Goal: Find specific page/section

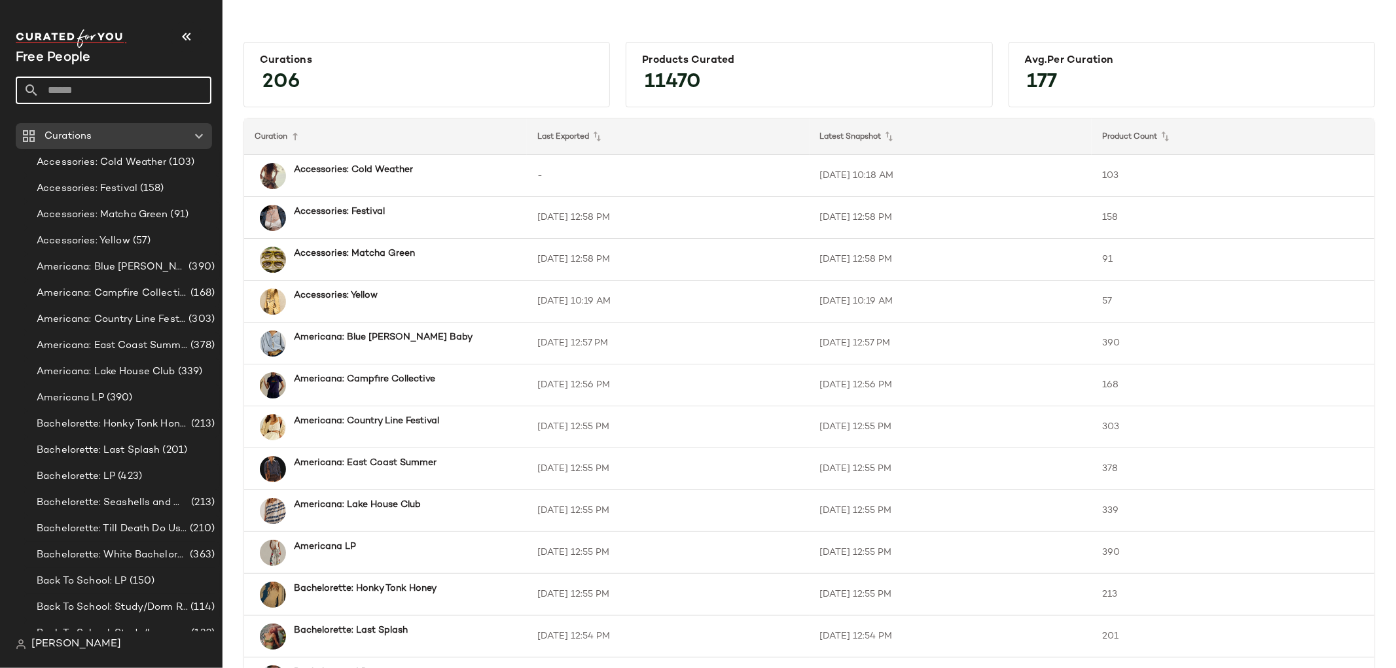
click at [101, 88] on input "text" at bounding box center [125, 90] width 172 height 27
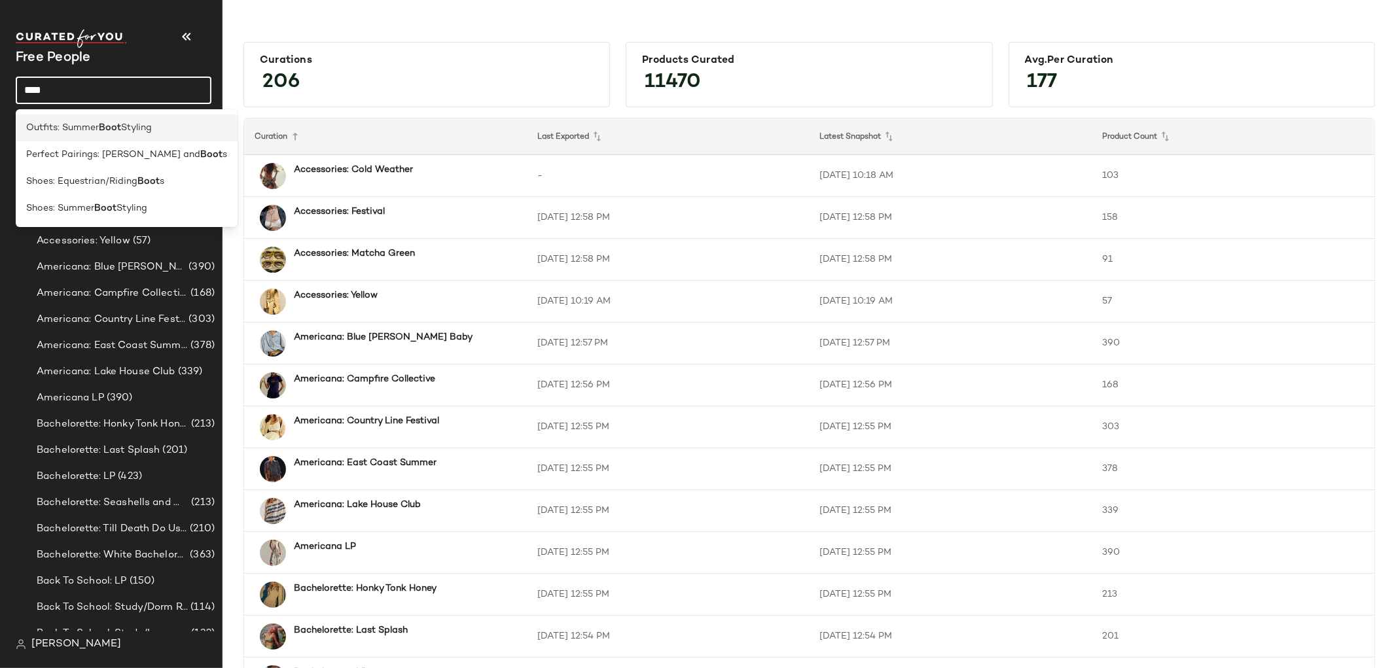
type input "****"
click at [99, 128] on span "Outfits: Summer" at bounding box center [62, 128] width 73 height 14
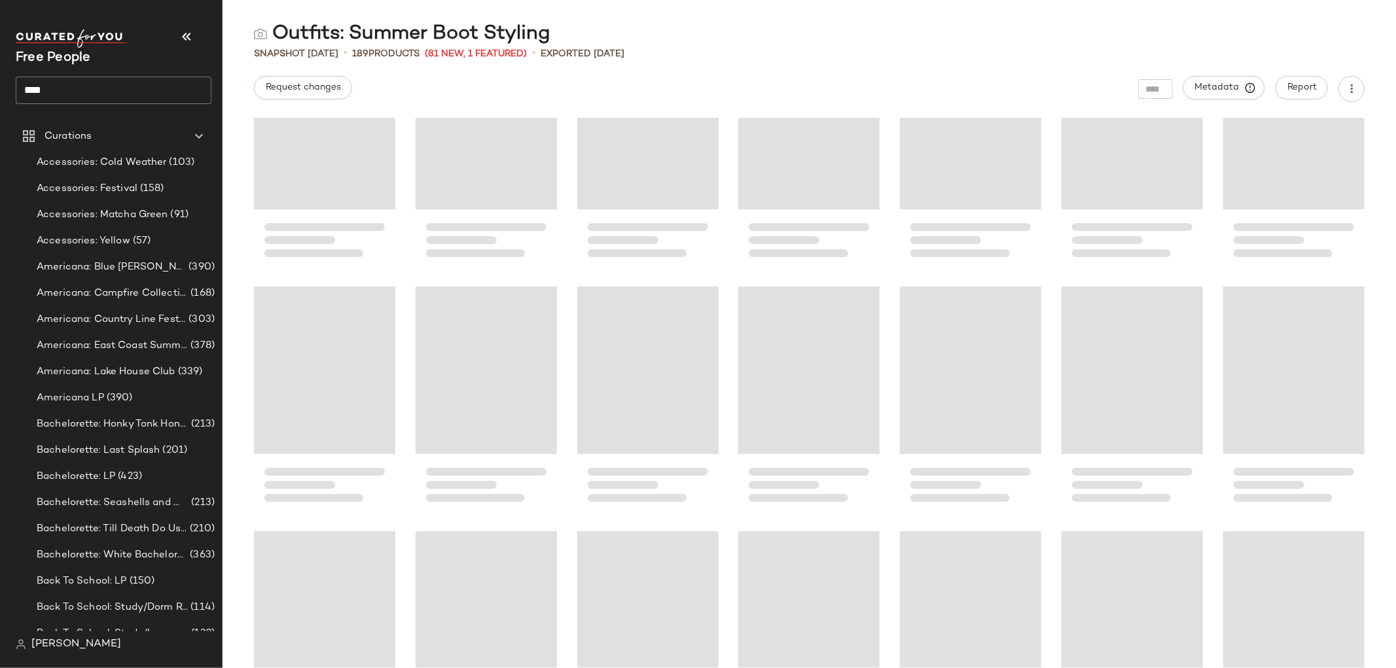
scroll to position [1078, 0]
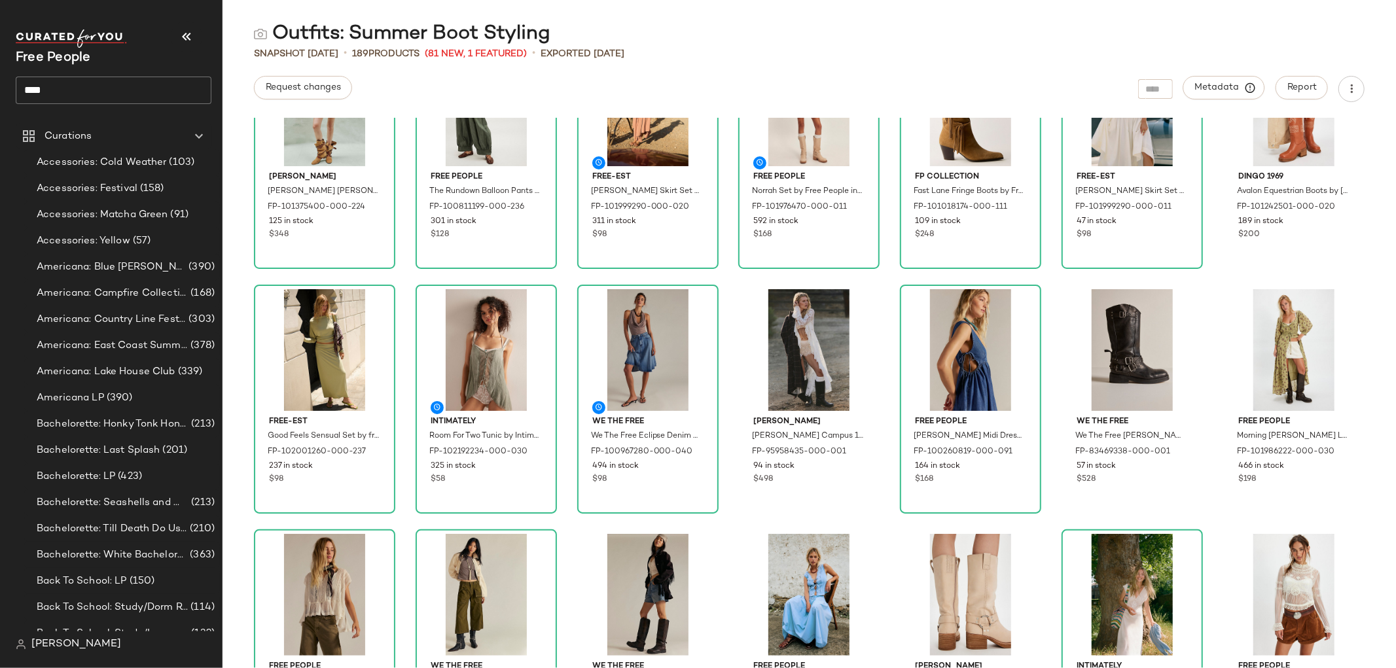
click at [508, 52] on span "(81 New, 1 Featured)" at bounding box center [476, 54] width 102 height 14
drag, startPoint x: 486, startPoint y: 52, endPoint x: 510, endPoint y: 52, distance: 24.2
click at [510, 52] on span "(81 New, 1 Featured)" at bounding box center [476, 54] width 102 height 14
click at [497, 59] on span "(81 New, 1 Featured)" at bounding box center [476, 54] width 102 height 14
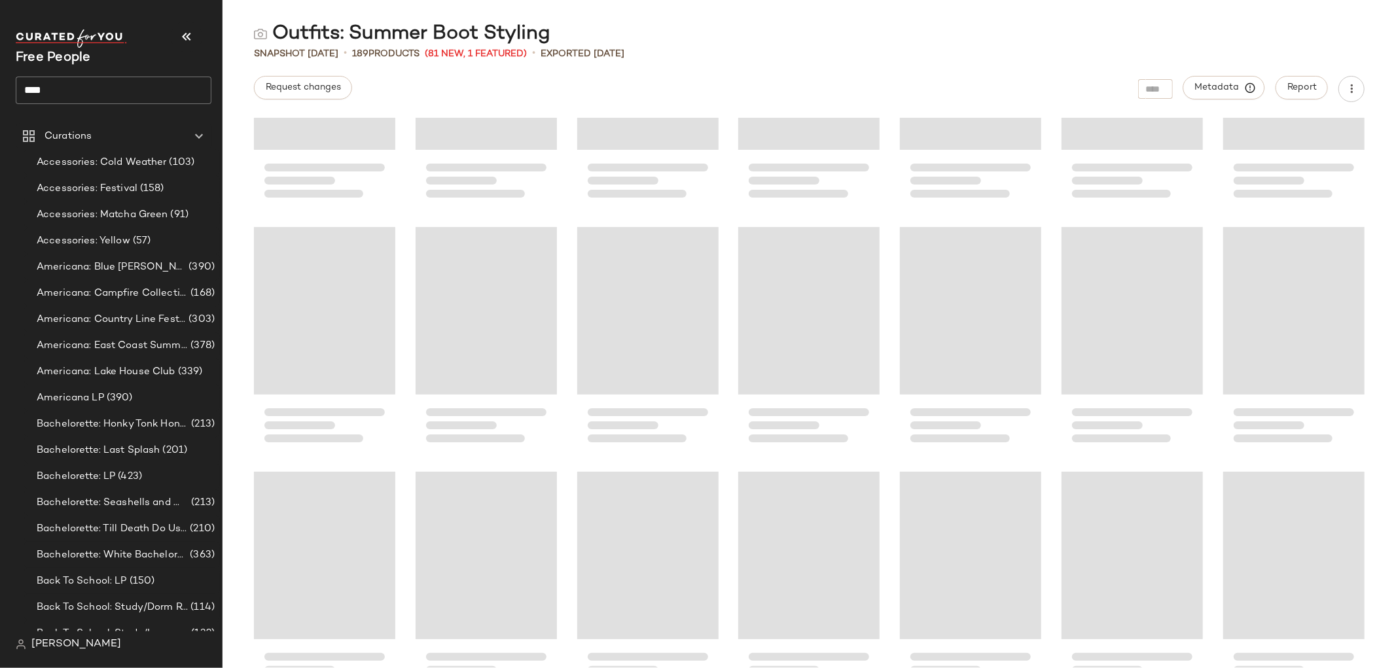
scroll to position [1872, 0]
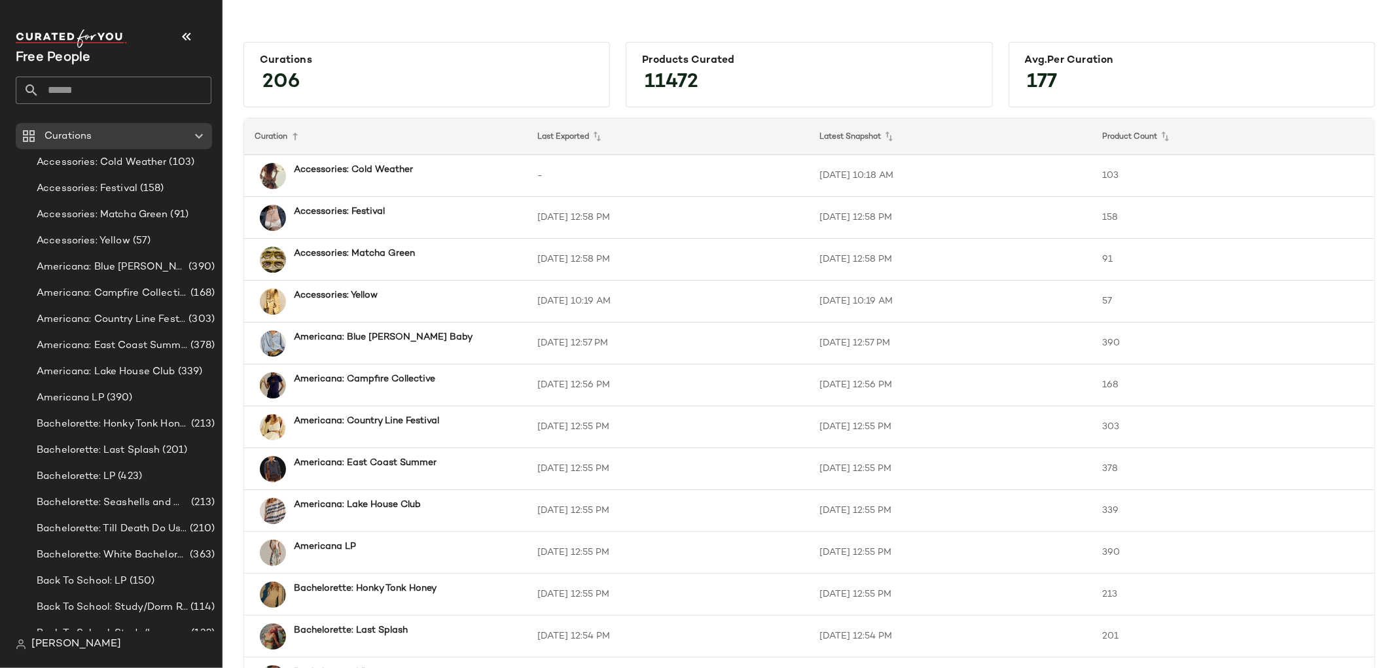
drag, startPoint x: 1374, startPoint y: 178, endPoint x: 1264, endPoint y: 72, distance: 152.7
click at [96, 70] on div "Free People" at bounding box center [114, 66] width 196 height 75
click at [93, 77] on input "text" at bounding box center [125, 90] width 172 height 27
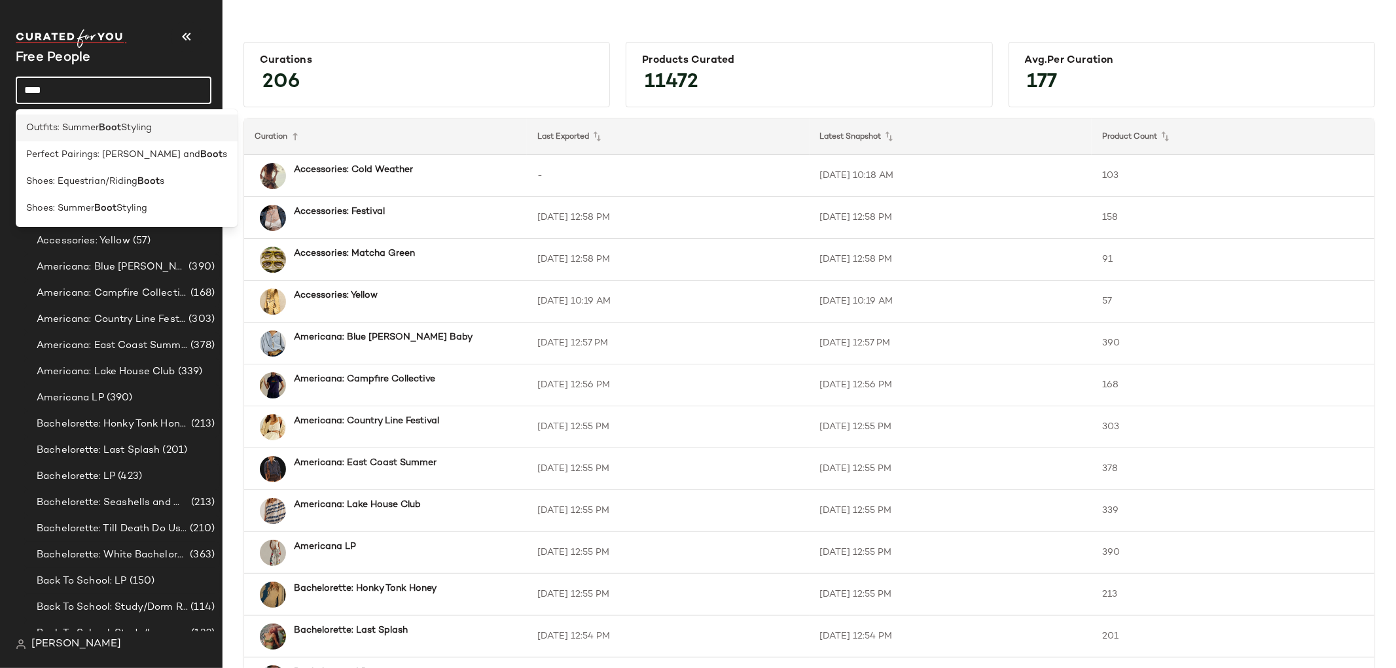
type input "****"
click at [121, 123] on b "Boot" at bounding box center [110, 128] width 22 height 14
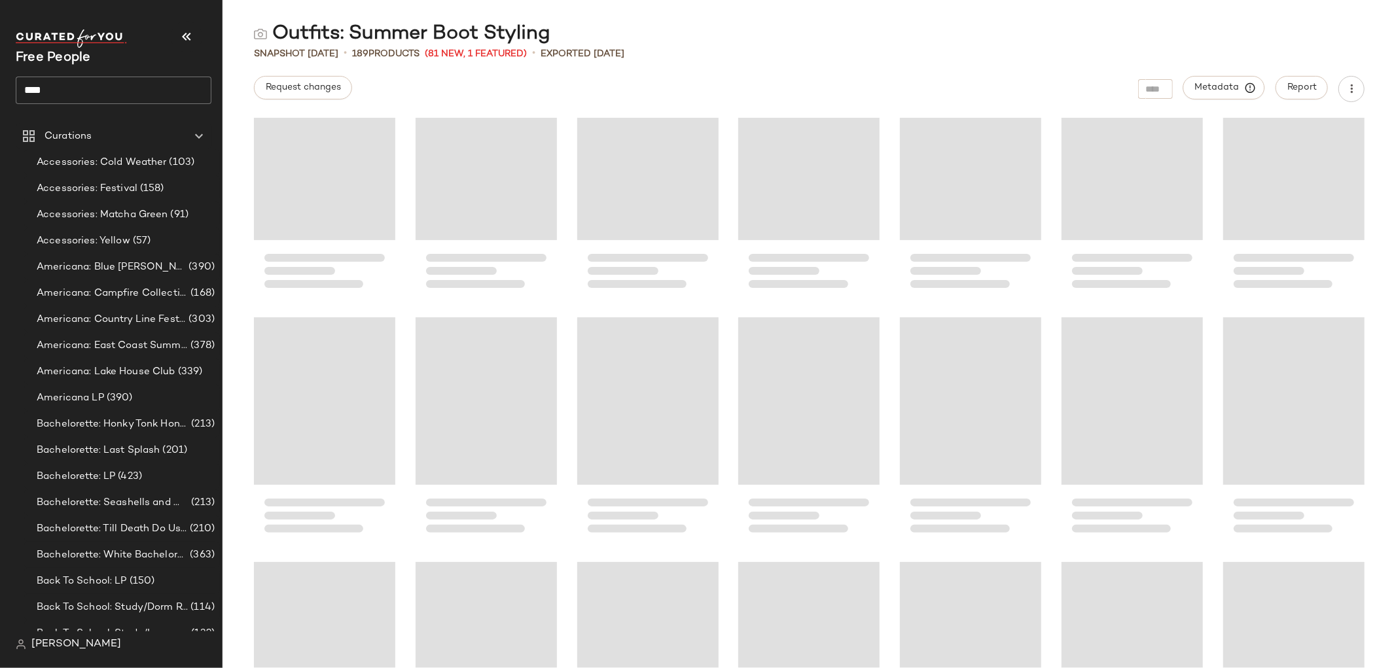
scroll to position [1179, 0]
